Goal: Find specific page/section: Find specific page/section

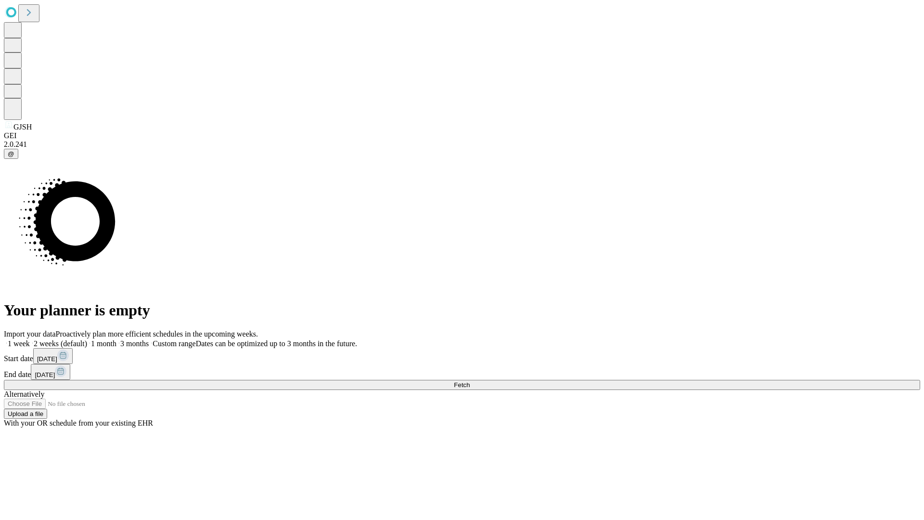
click at [470, 381] on span "Fetch" at bounding box center [462, 384] width 16 height 7
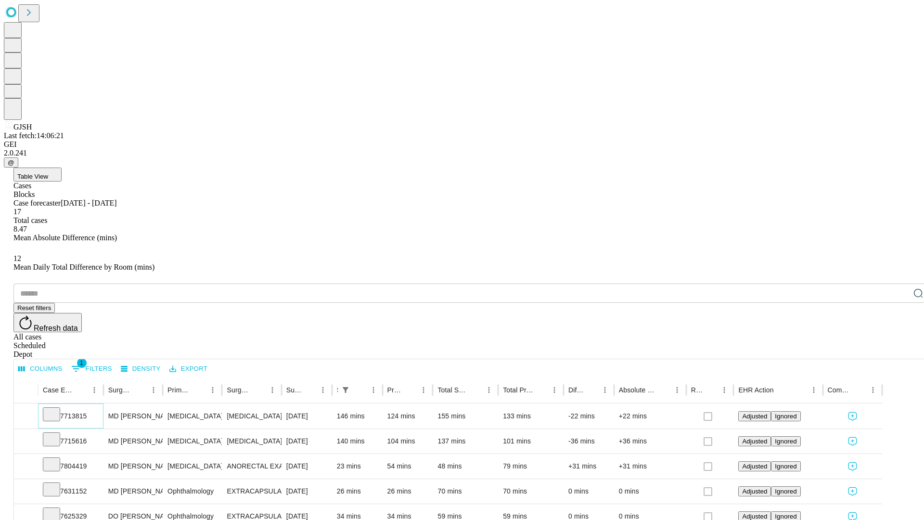
click at [56, 409] on icon at bounding box center [52, 414] width 10 height 10
